Goal: Task Accomplishment & Management: Contribute content

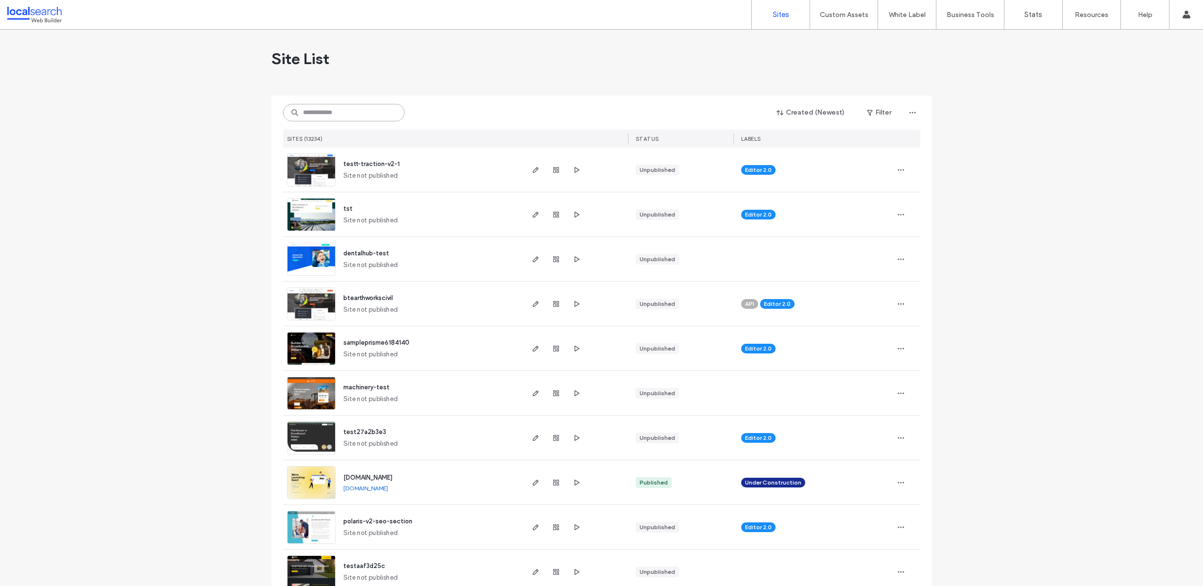
click at [335, 109] on input at bounding box center [343, 112] width 121 height 17
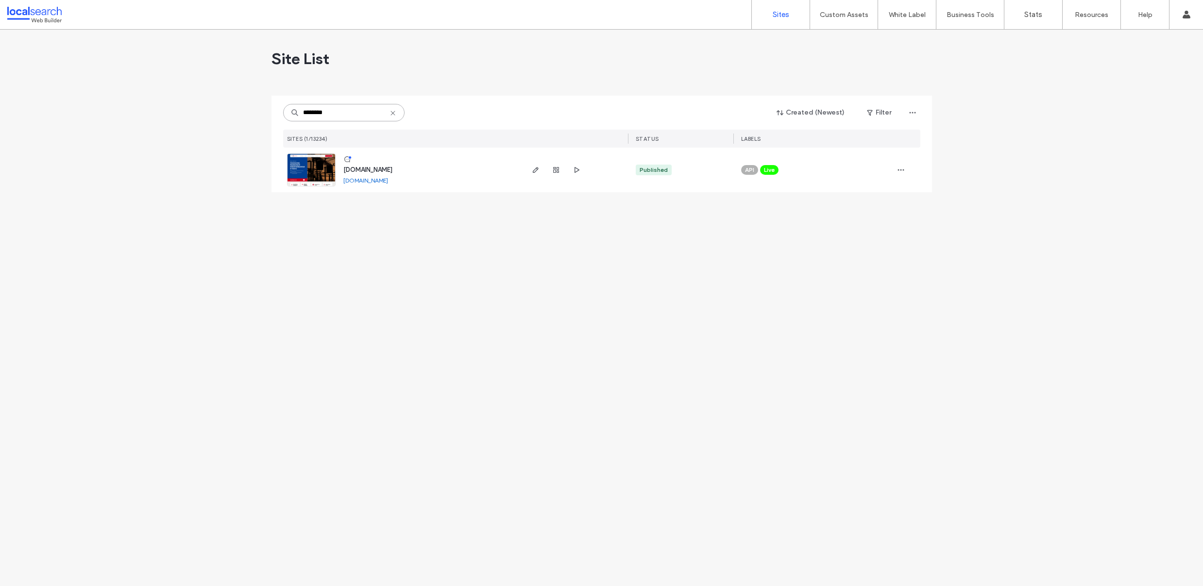
type input "********"
click at [318, 166] on img at bounding box center [311, 187] width 48 height 66
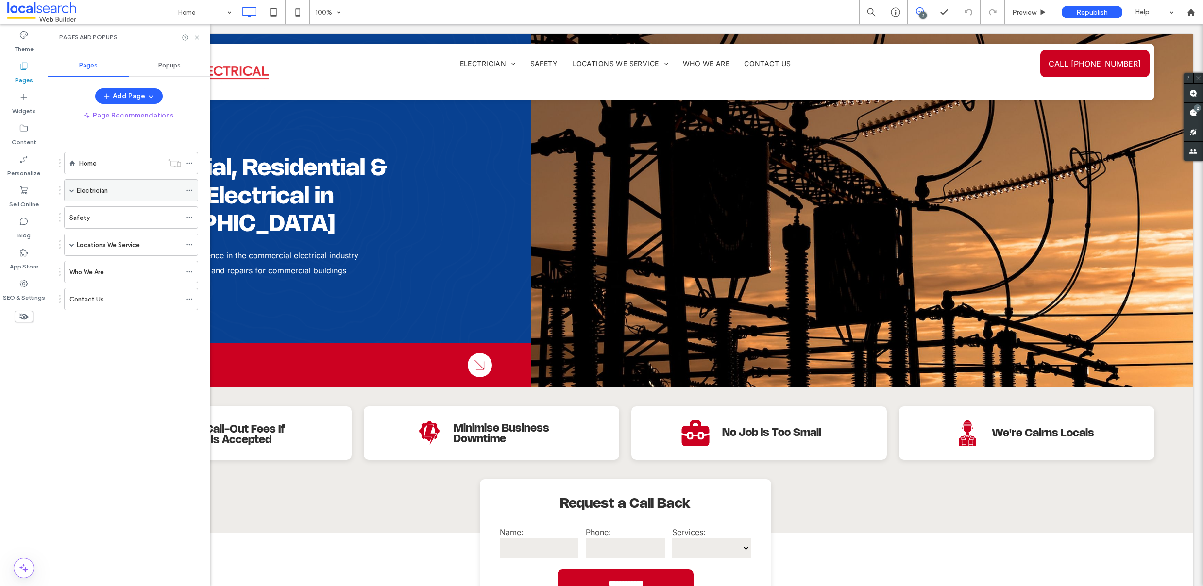
click at [67, 196] on div "Electrician" at bounding box center [131, 190] width 134 height 22
click at [75, 194] on div "Electrician" at bounding box center [131, 190] width 134 height 22
click at [72, 191] on span at bounding box center [71, 190] width 5 height 5
click at [72, 314] on span at bounding box center [71, 311] width 5 height 21
click at [118, 408] on div "Who We Are" at bounding box center [125, 406] width 112 height 10
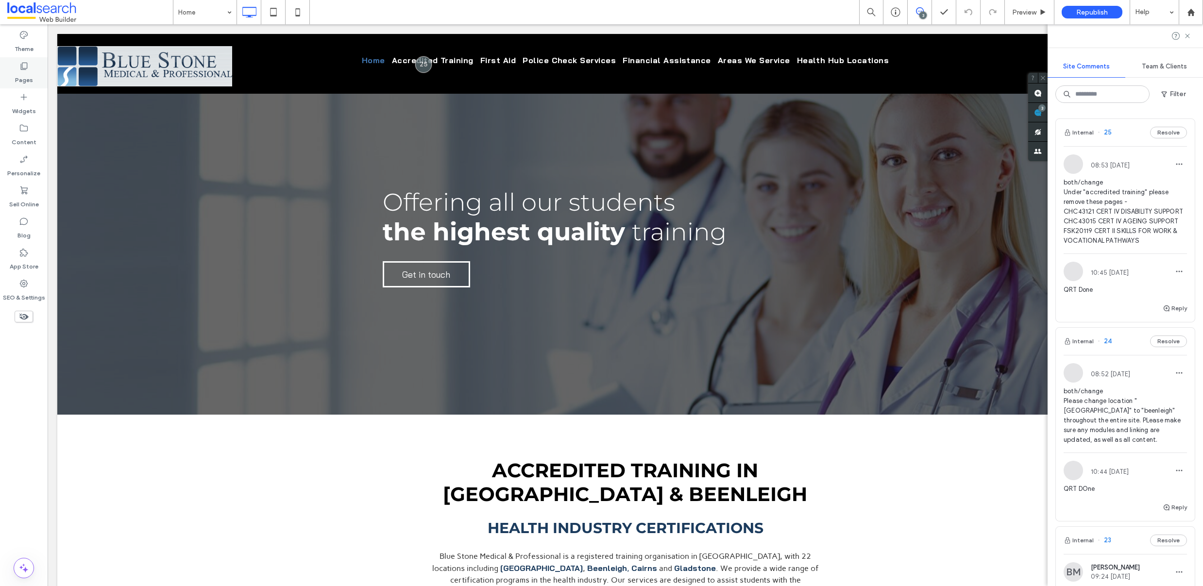
click at [18, 71] on label "Pages" at bounding box center [24, 78] width 18 height 14
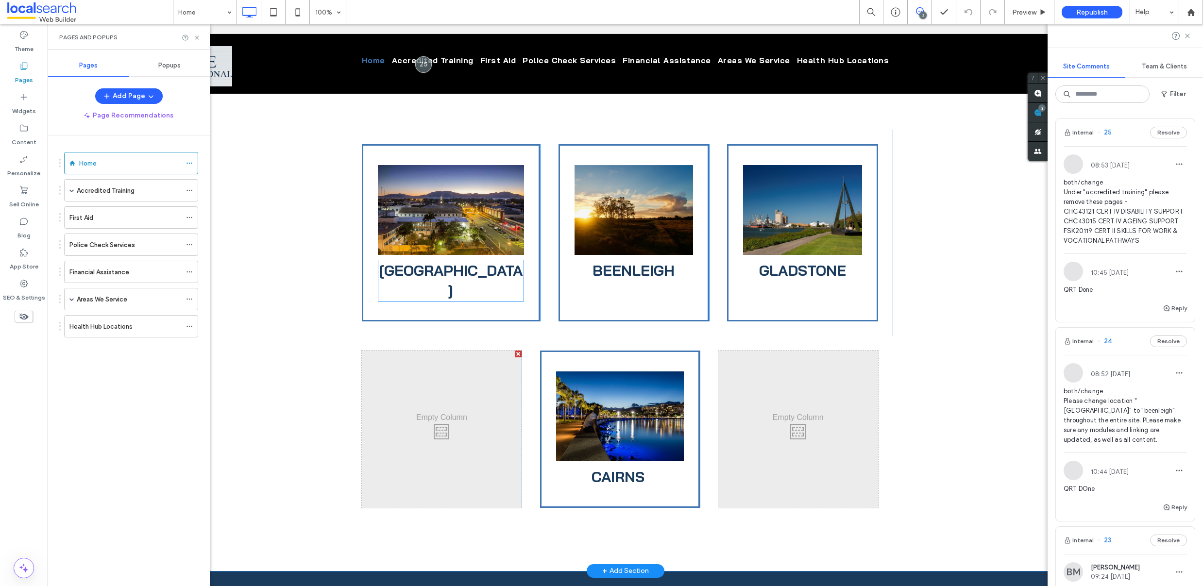
scroll to position [1390, 0]
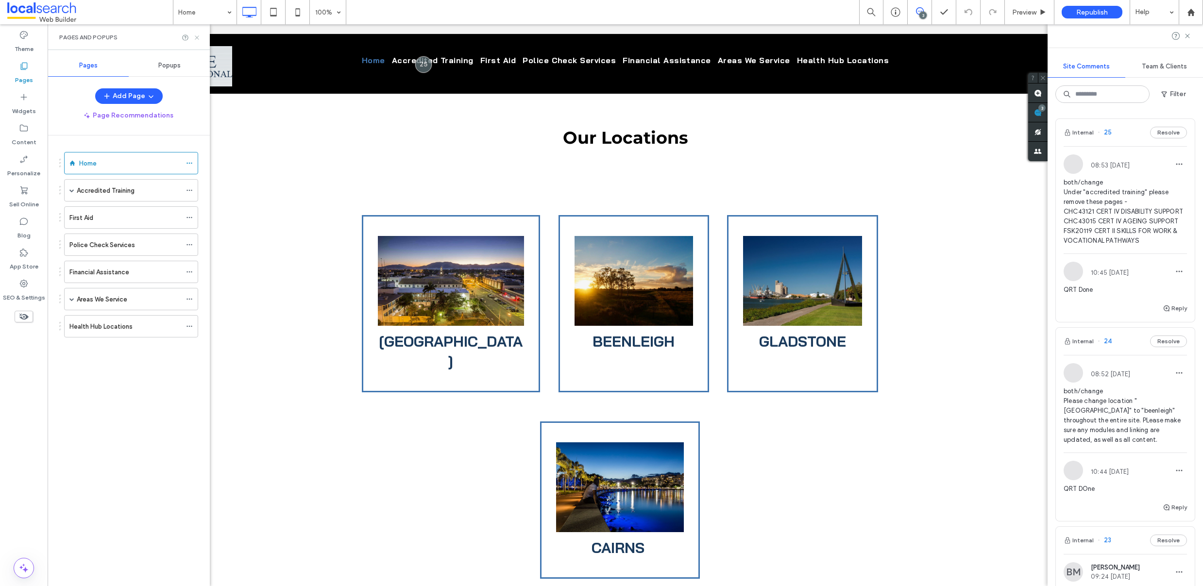
click at [196, 37] on use at bounding box center [197, 37] width 4 height 4
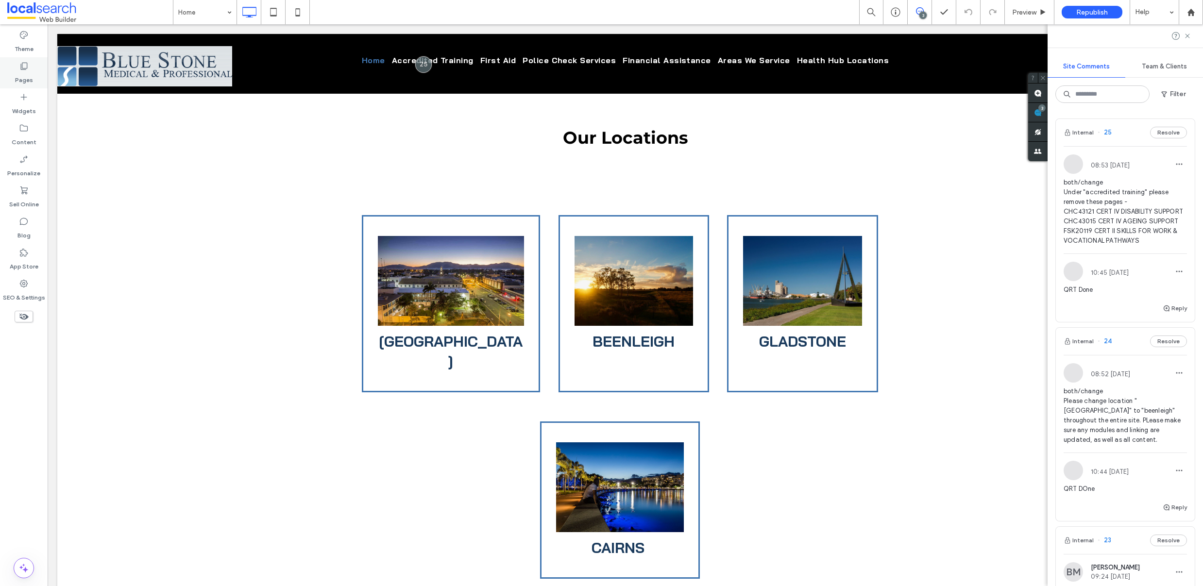
click at [25, 77] on label "Pages" at bounding box center [24, 78] width 18 height 14
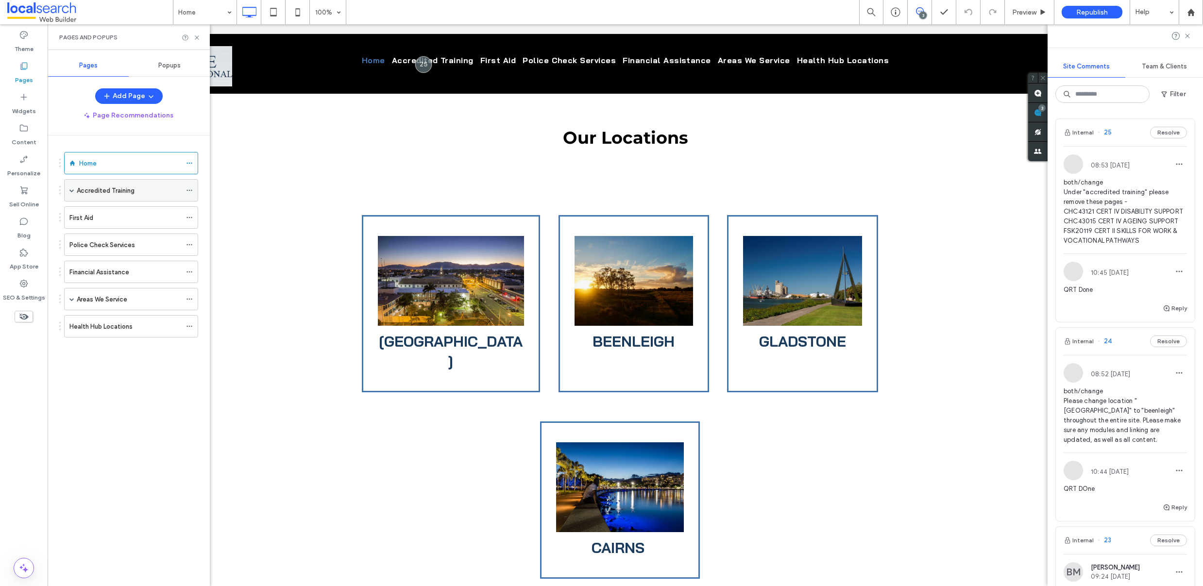
click at [101, 193] on label "Accredited Training" at bounding box center [106, 190] width 58 height 17
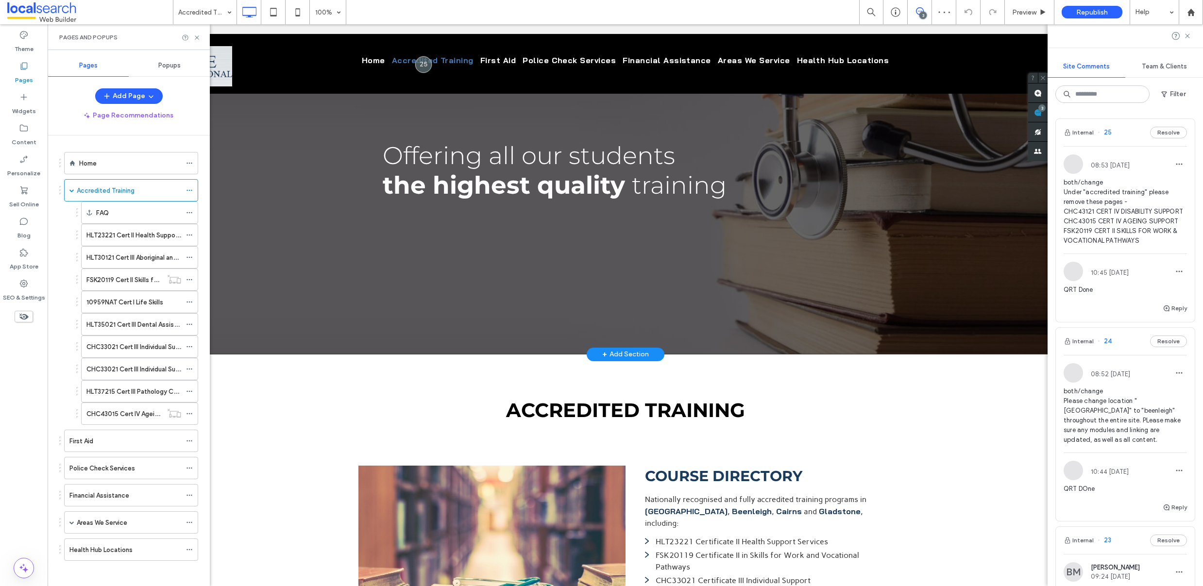
scroll to position [395, 0]
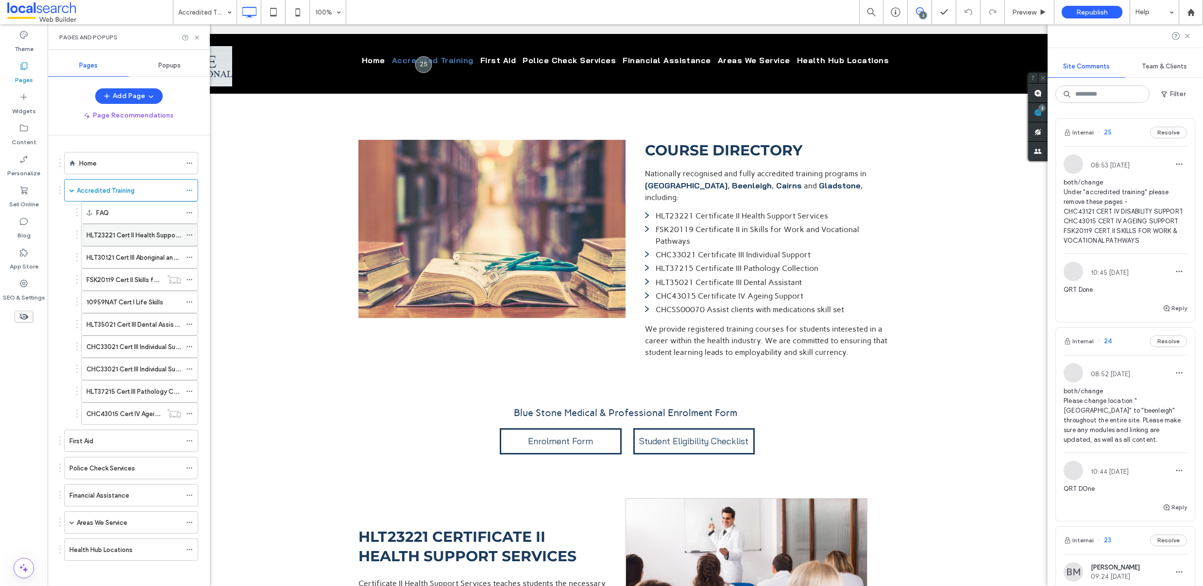
click at [128, 240] on div "HLT23221 Cert II Health Support Services" at bounding box center [133, 234] width 95 height 21
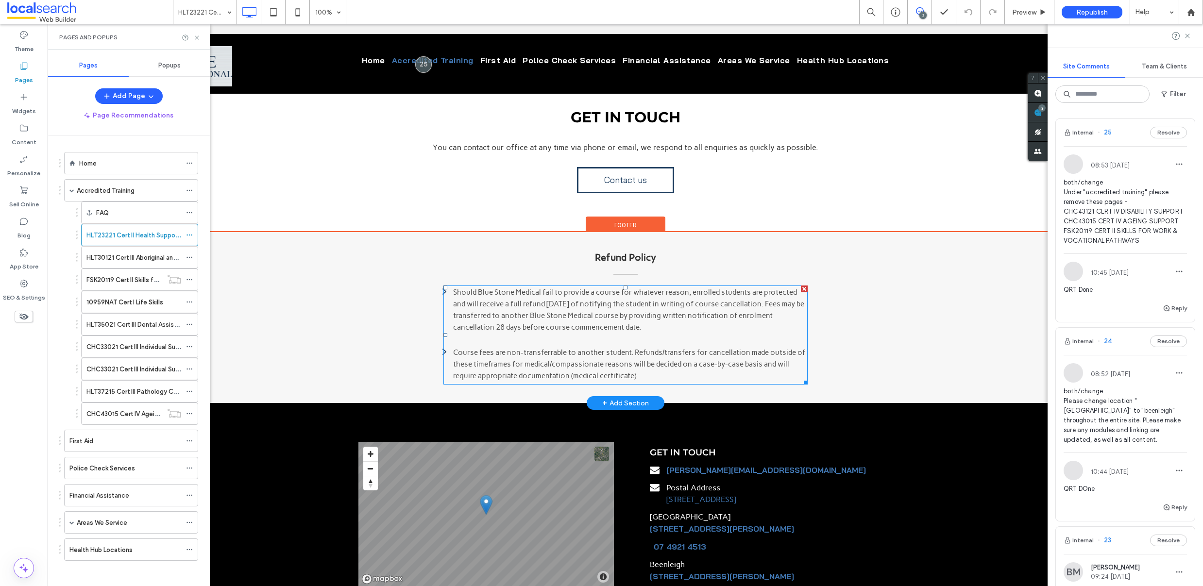
scroll to position [2369, 0]
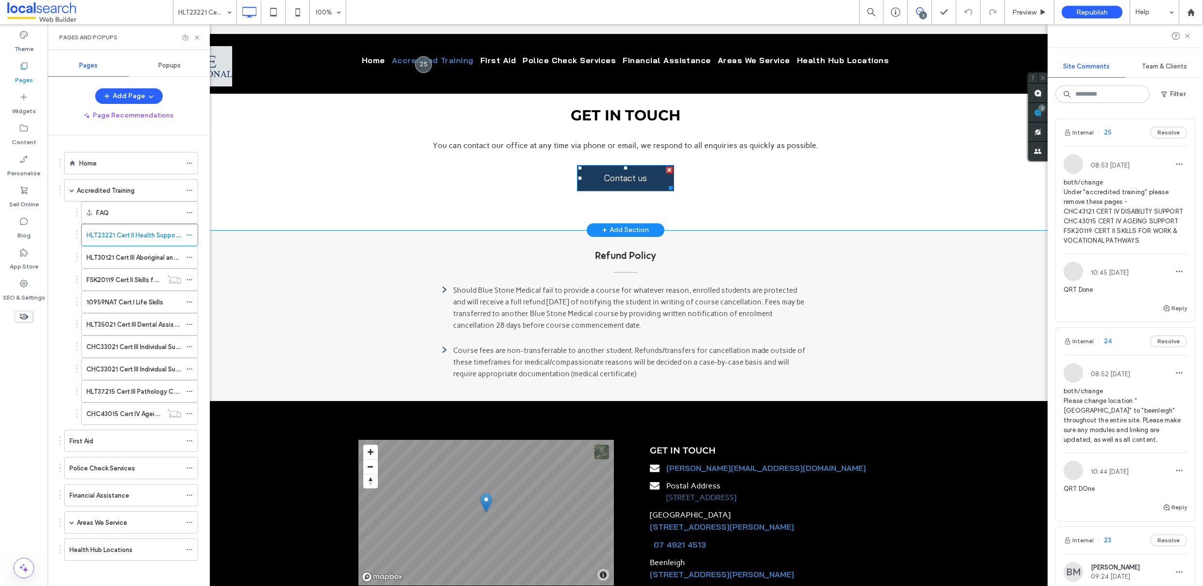
click at [597, 181] on link "Contact us" at bounding box center [625, 178] width 97 height 26
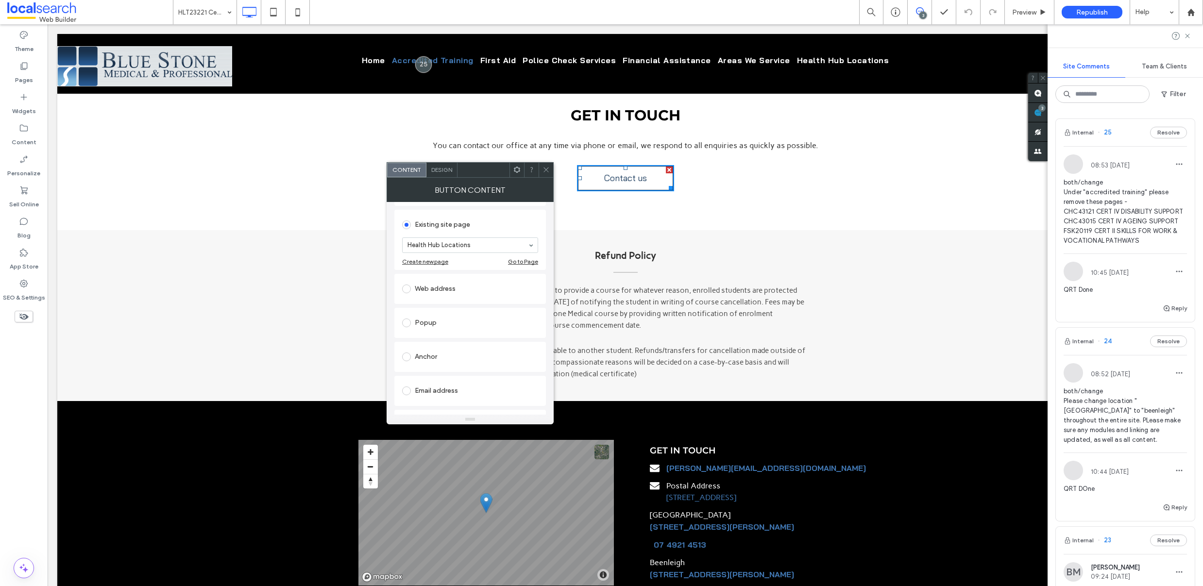
scroll to position [84, 0]
click at [549, 169] on icon at bounding box center [545, 169] width 7 height 7
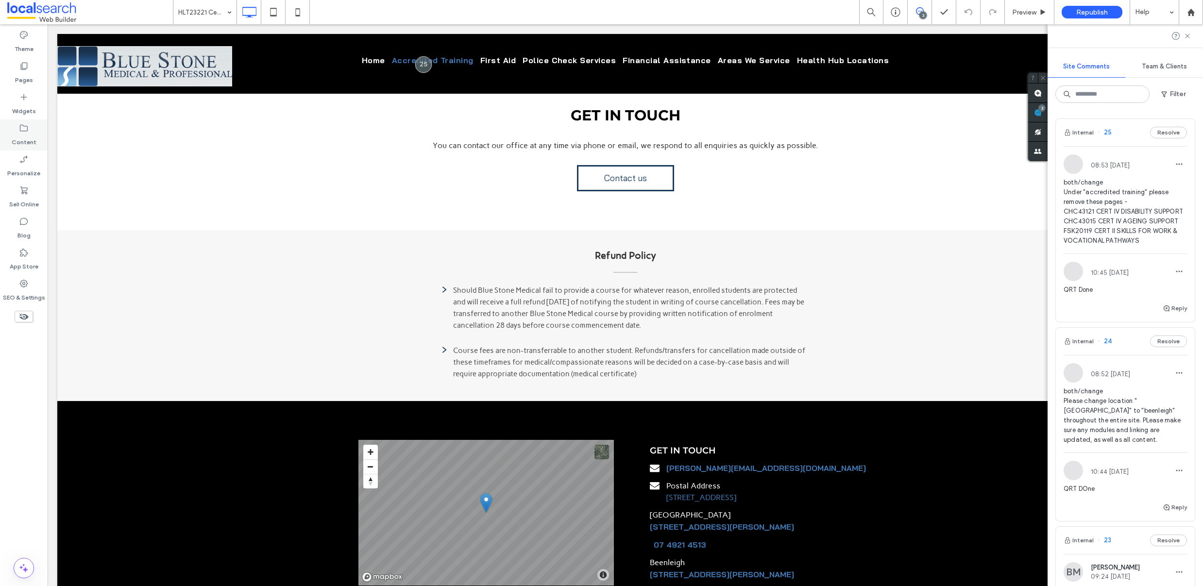
click at [18, 134] on label "Content" at bounding box center [24, 140] width 25 height 14
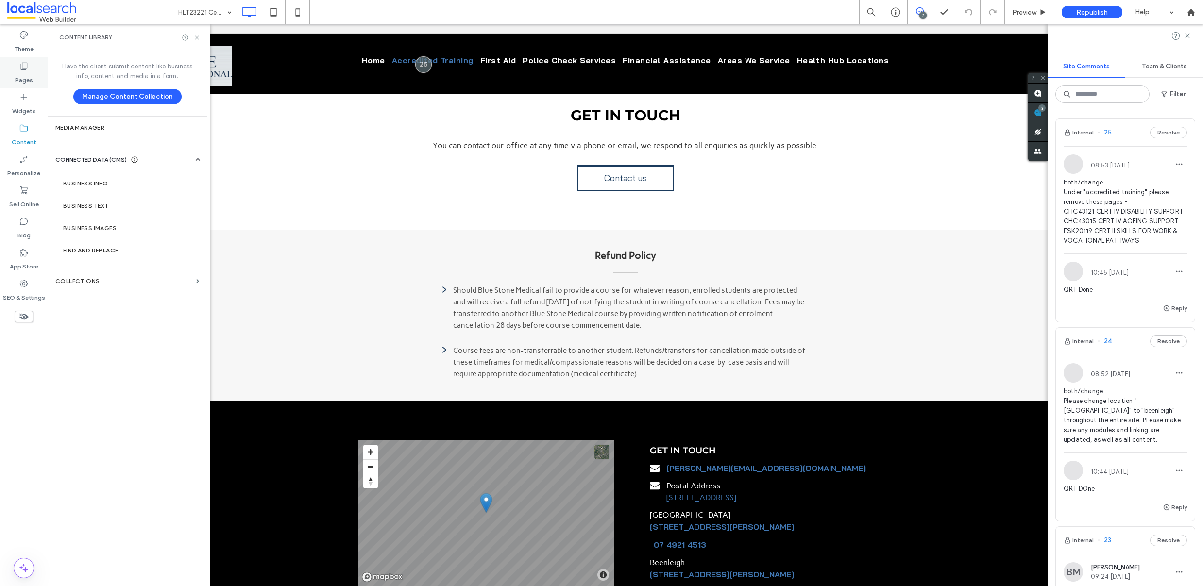
click at [36, 76] on div "Pages" at bounding box center [24, 72] width 48 height 31
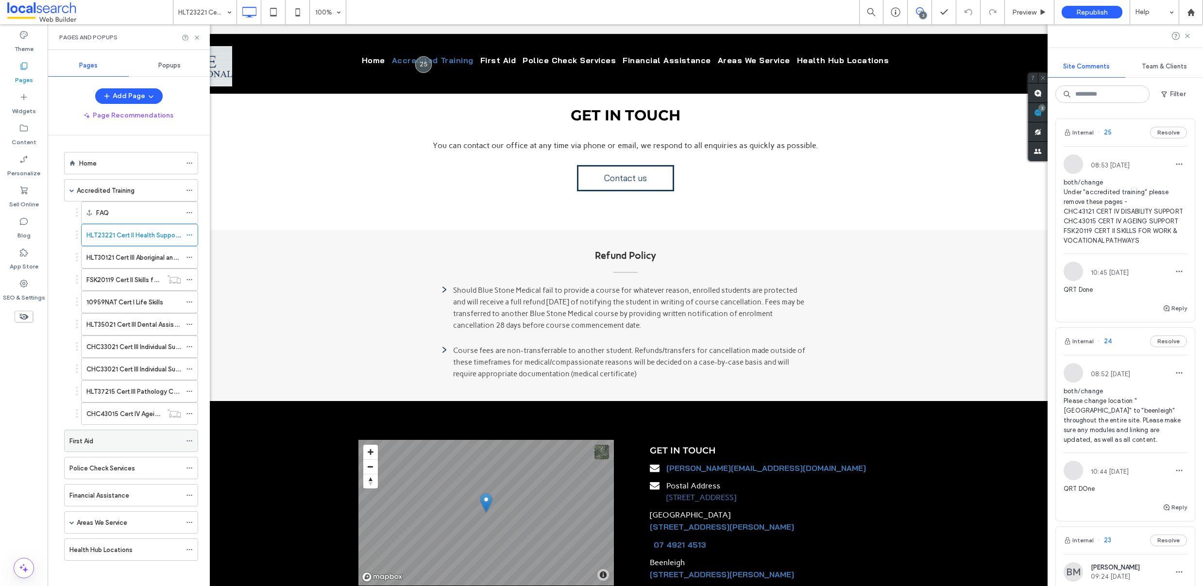
click at [113, 435] on div "First Aid" at bounding box center [125, 440] width 112 height 21
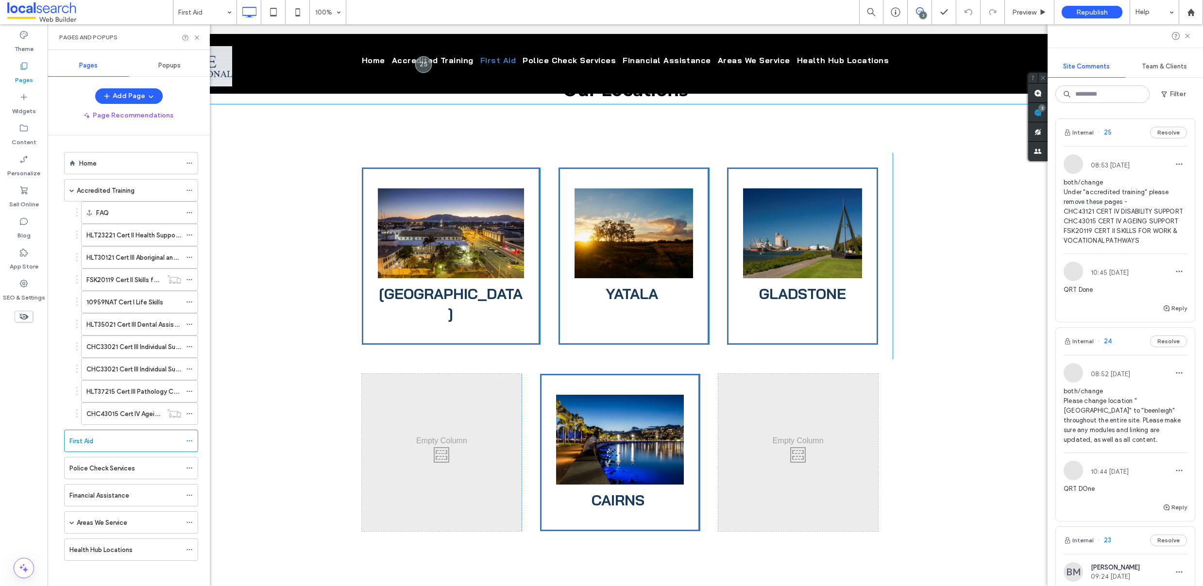
scroll to position [2401, 0]
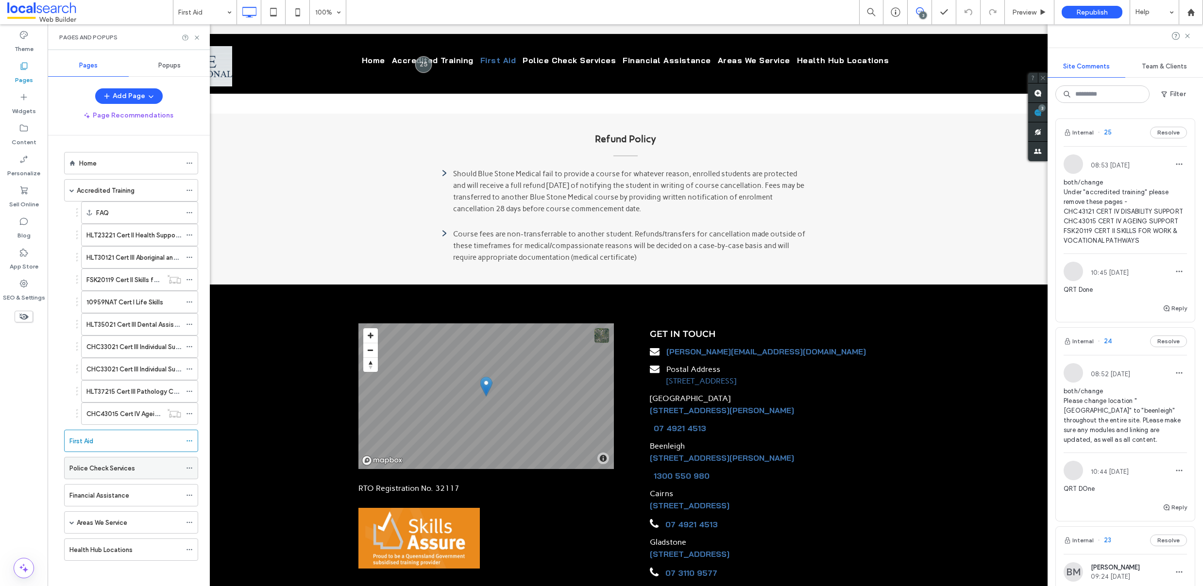
click at [111, 472] on label "Police Check Services" at bounding box center [102, 468] width 66 height 17
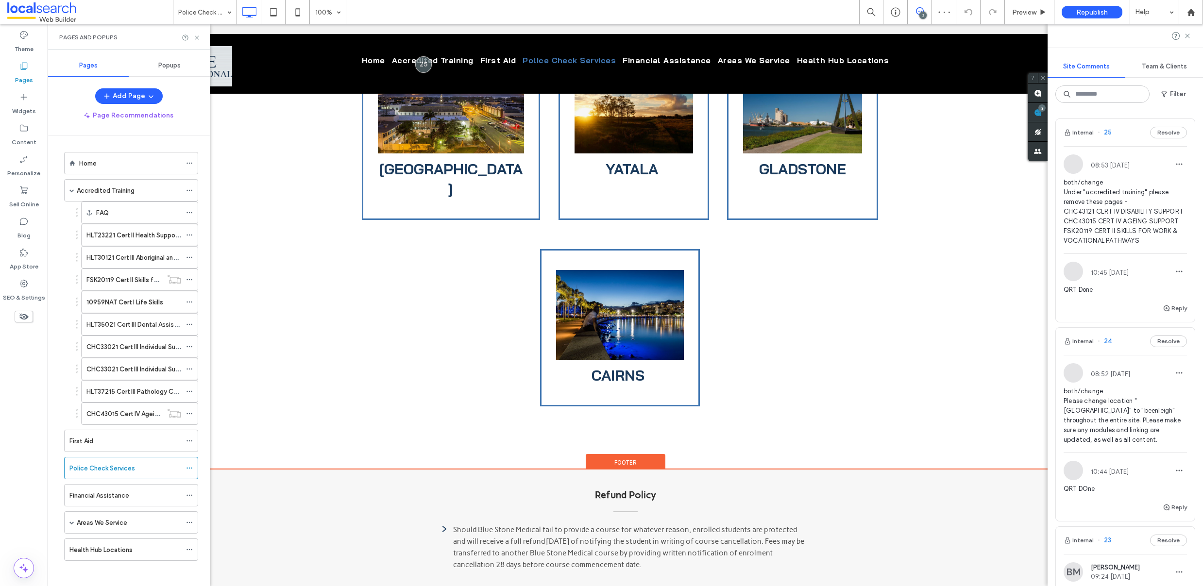
scroll to position [2156, 0]
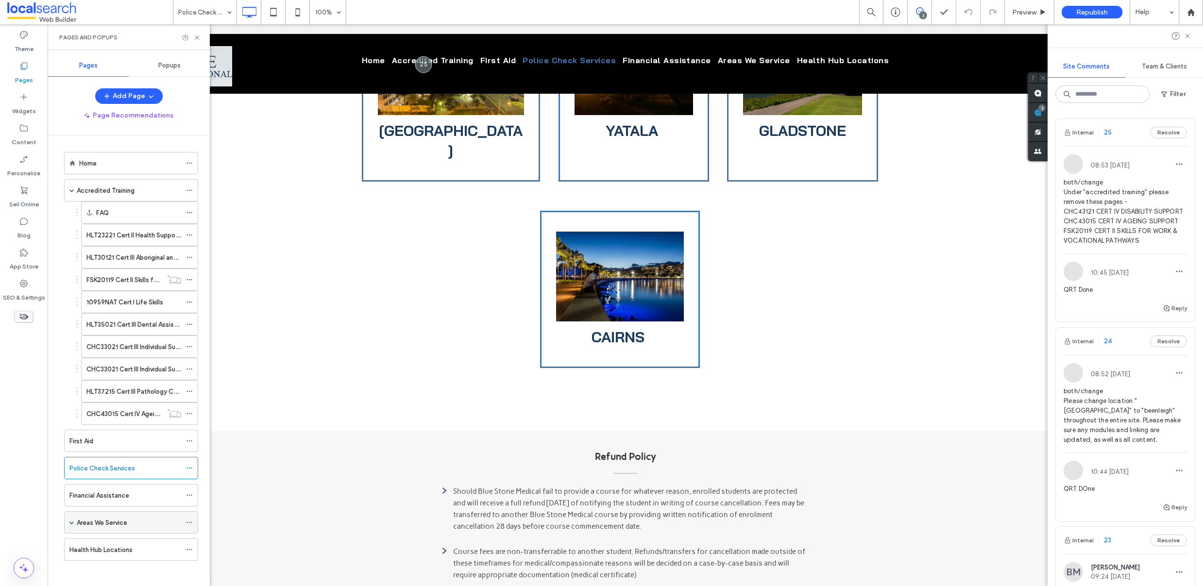
click at [117, 527] on label "Areas We Service" at bounding box center [102, 522] width 50 height 17
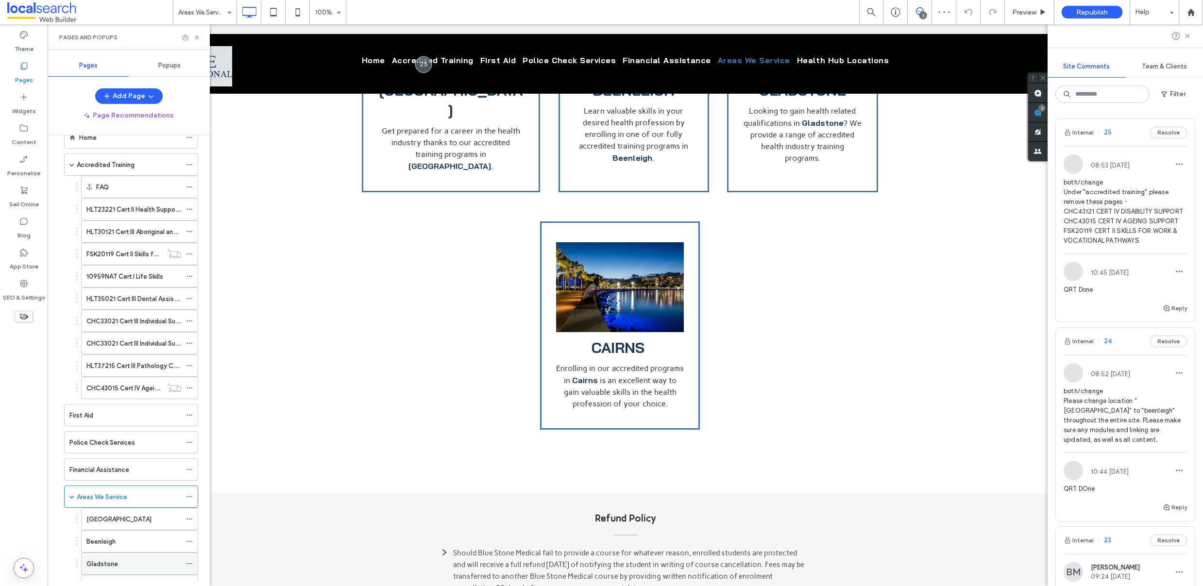
scroll to position [93, 0]
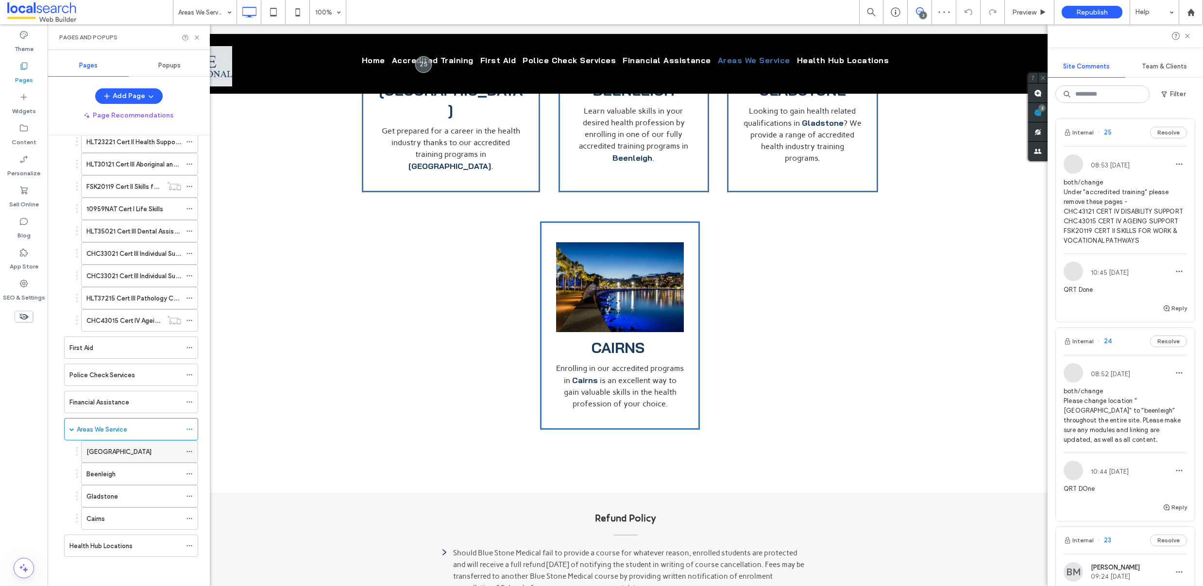
click at [126, 457] on div "Rockhampton" at bounding box center [133, 451] width 95 height 21
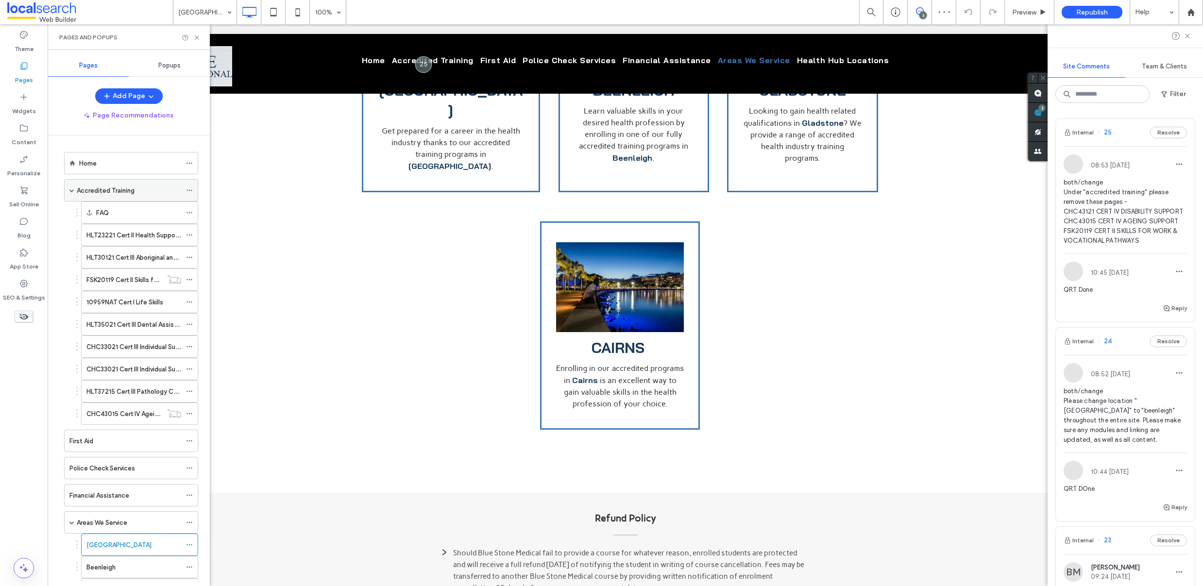
click at [103, 187] on label "Accredited Training" at bounding box center [106, 190] width 58 height 17
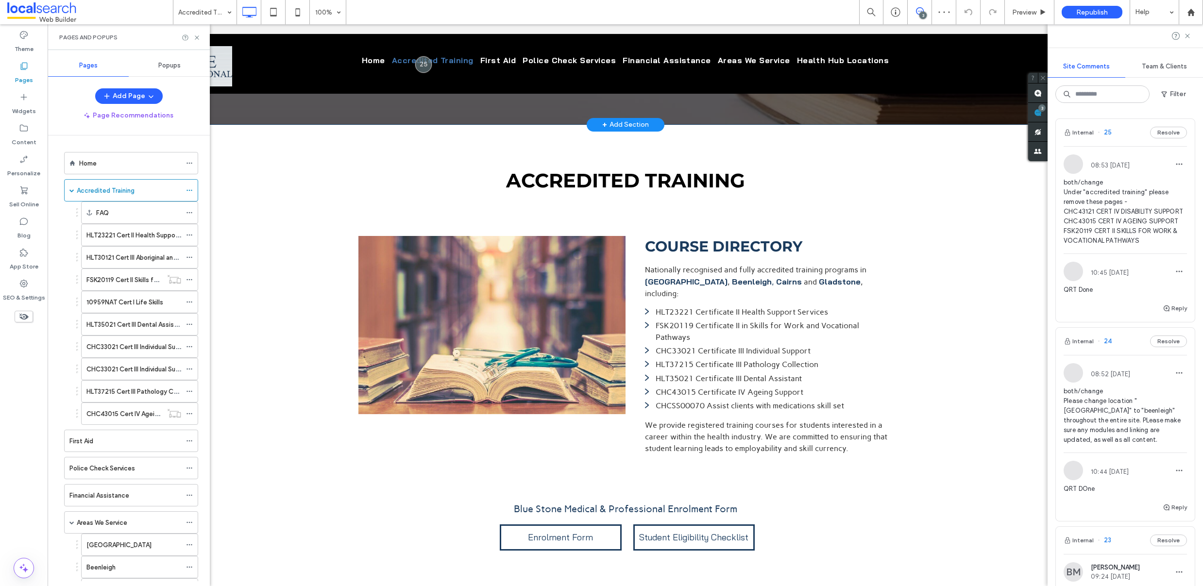
scroll to position [542, 0]
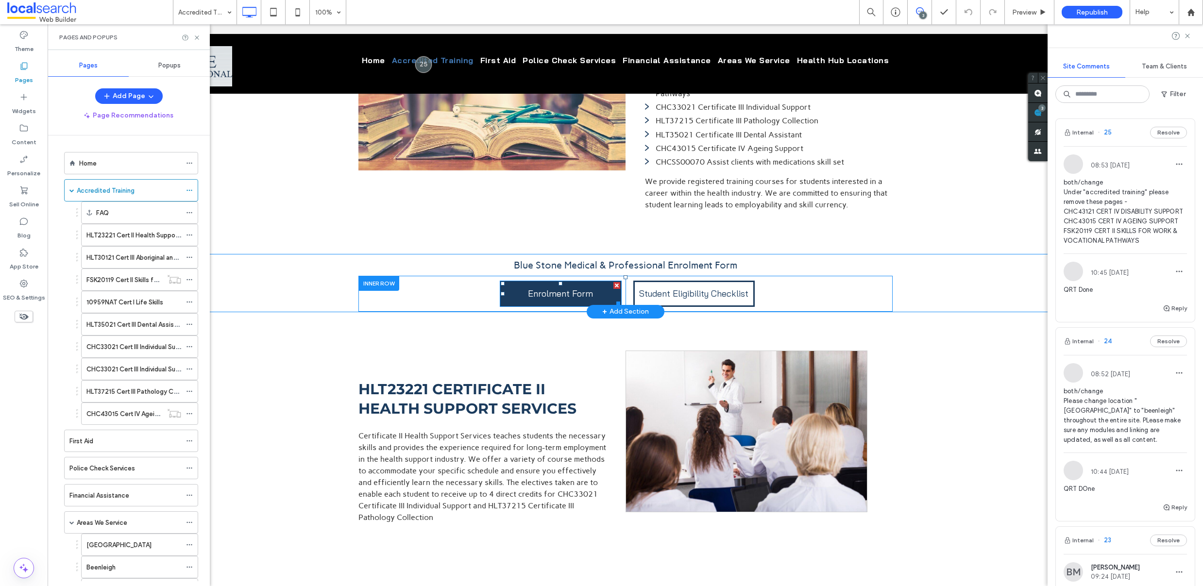
click at [554, 281] on link "Enrolment Form" at bounding box center [561, 294] width 122 height 26
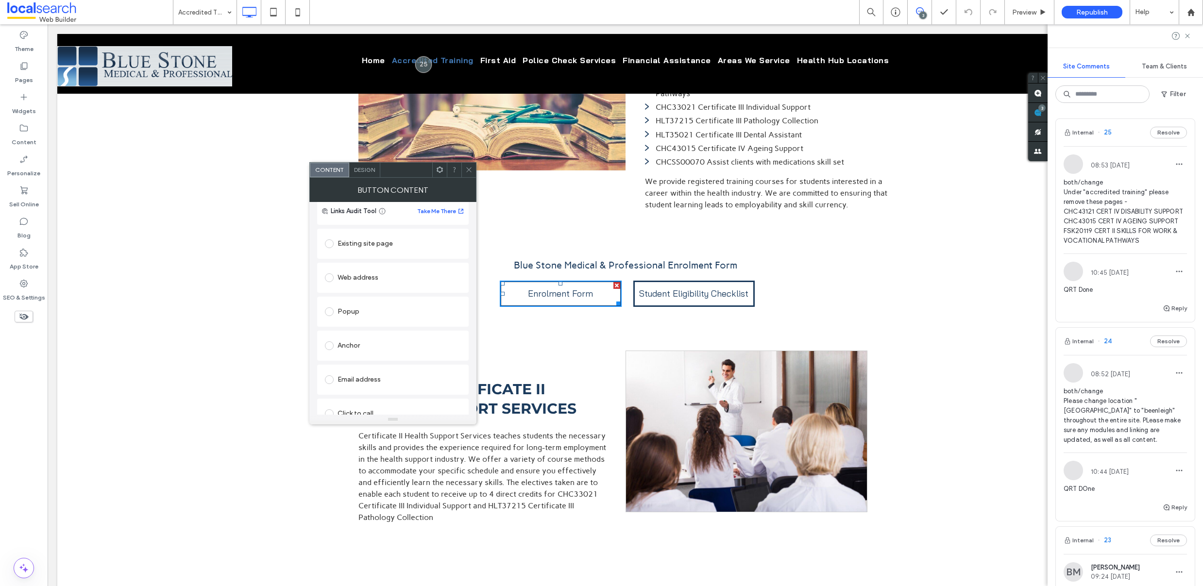
scroll to position [154, 0]
click at [350, 406] on div "Change file" at bounding box center [341, 405] width 32 height 7
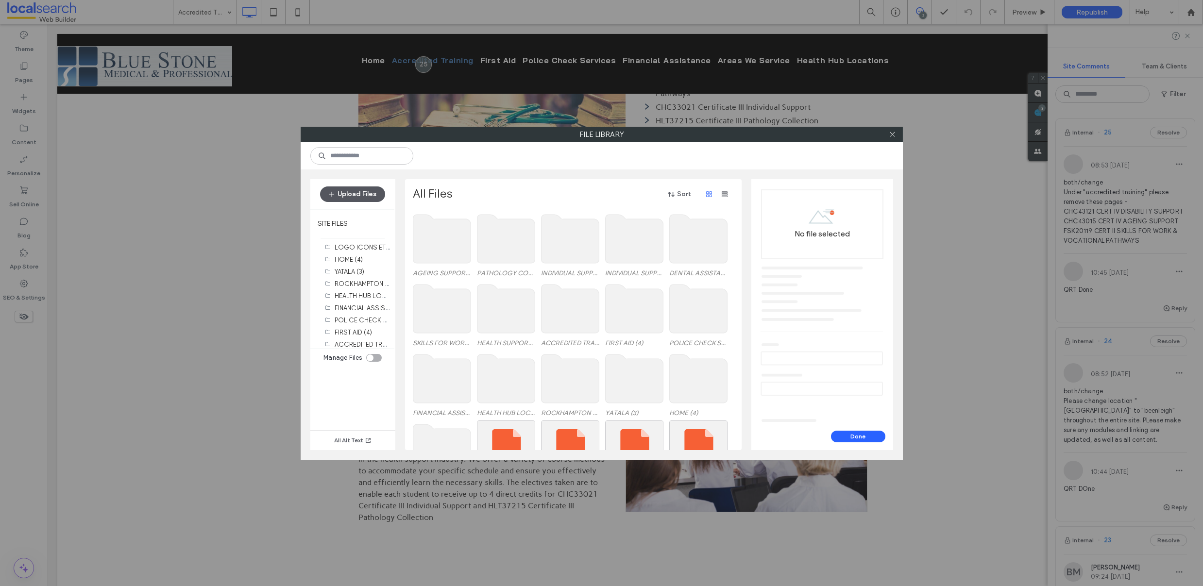
click at [361, 191] on button "Upload Files" at bounding box center [352, 194] width 65 height 16
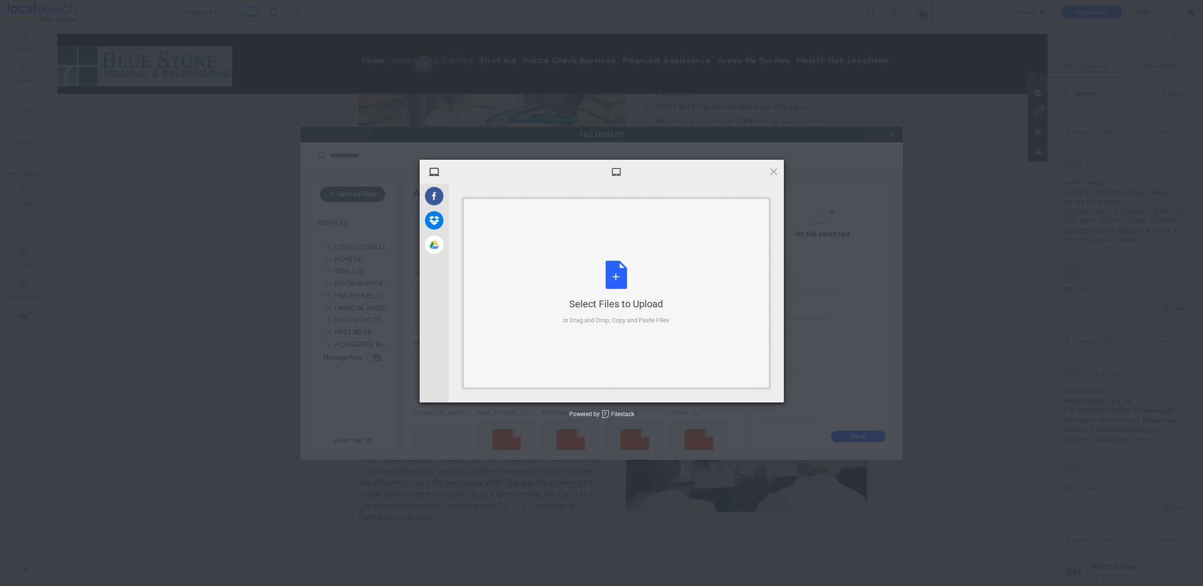
click at [611, 274] on div "Select Files to Upload or Drag and Drop, Copy and Paste Files" at bounding box center [616, 293] width 106 height 65
click at [747, 384] on span "Upload 1" at bounding box center [754, 389] width 49 height 18
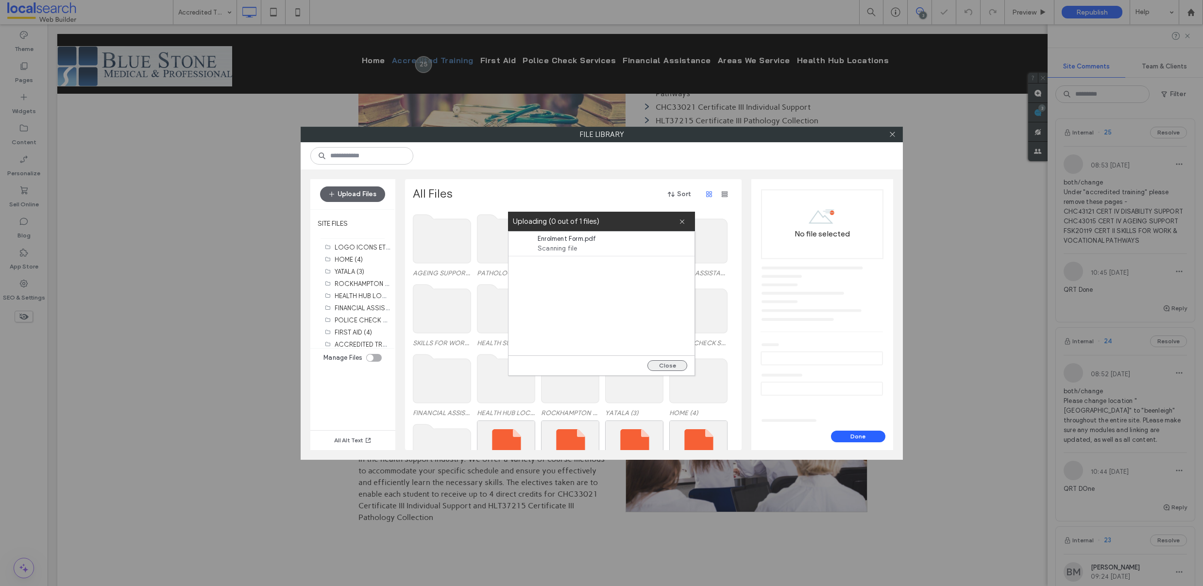
click at [675, 365] on button "Close" at bounding box center [667, 365] width 40 height 11
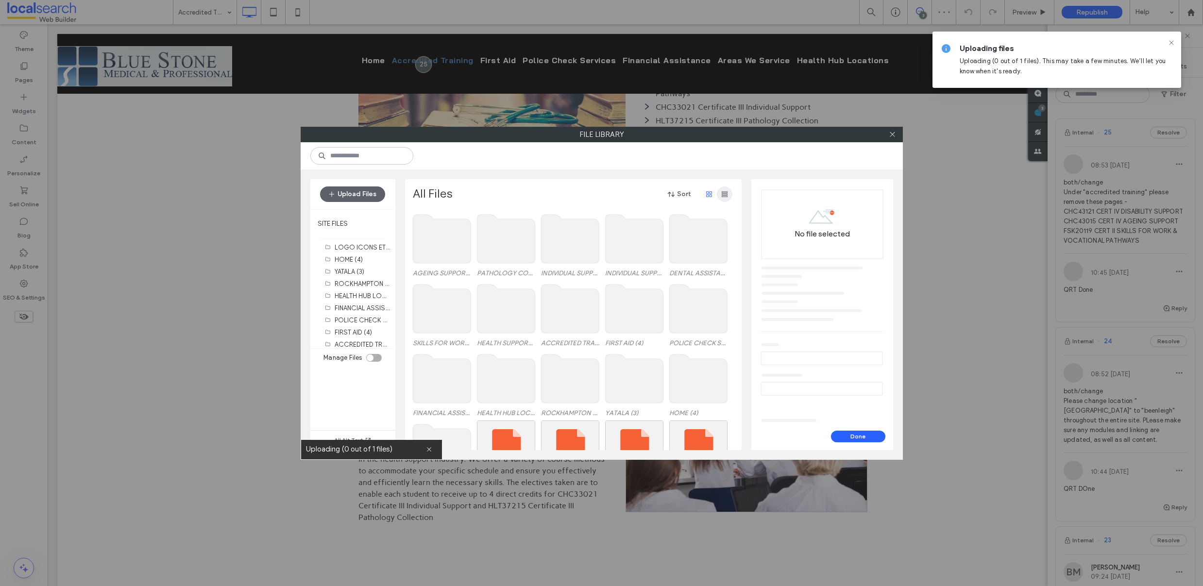
click at [724, 196] on icon "button" at bounding box center [724, 194] width 8 height 8
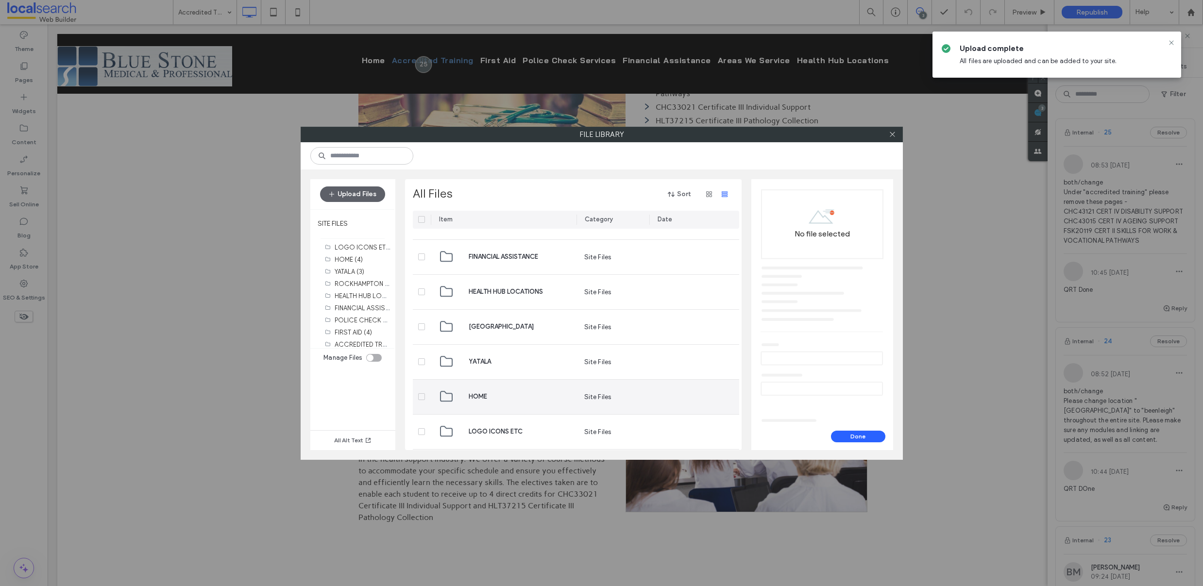
scroll to position [410, 0]
click at [472, 397] on span "Enrolment Form.pdf" at bounding box center [497, 395] width 58 height 7
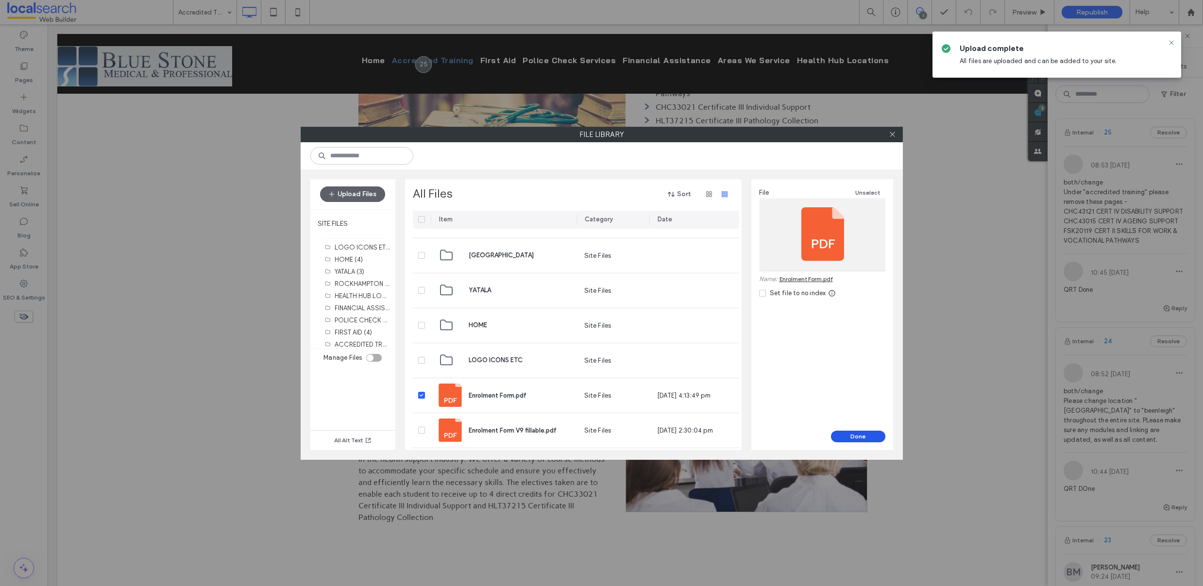
click at [863, 434] on button "Done" at bounding box center [858, 437] width 54 height 12
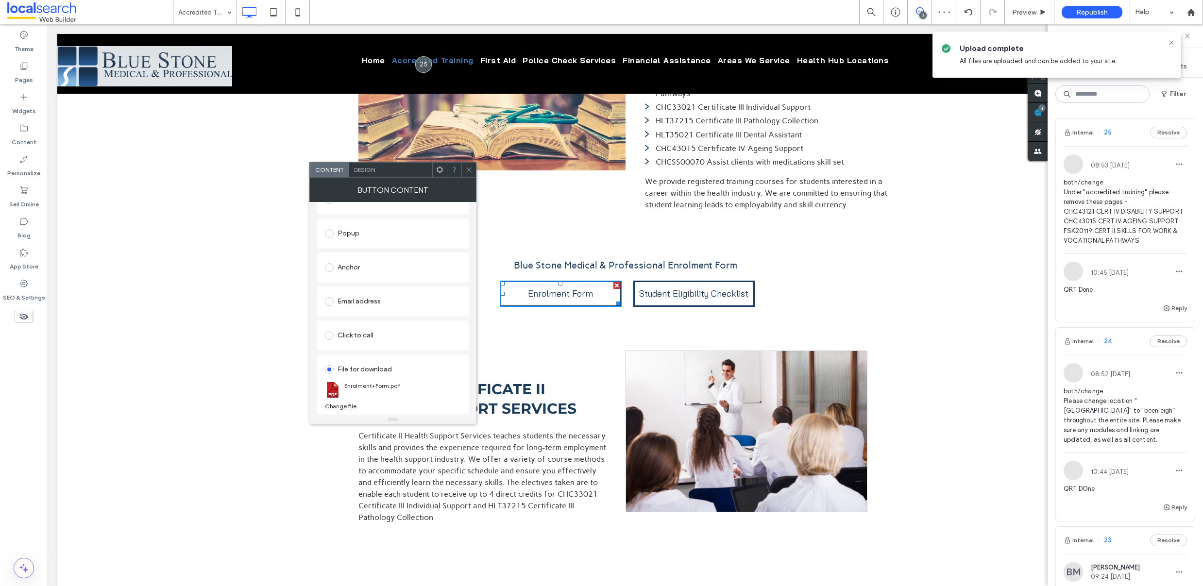
click at [468, 168] on icon at bounding box center [468, 169] width 7 height 7
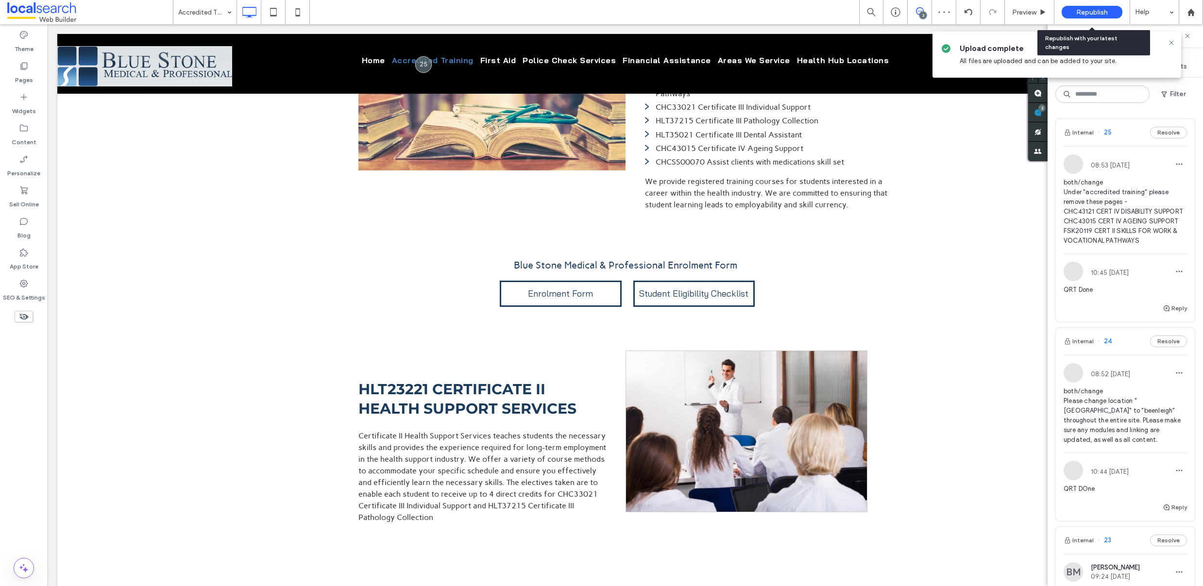
click at [1091, 9] on span "Republish" at bounding box center [1092, 12] width 32 height 8
